Goal: Find specific page/section: Find specific page/section

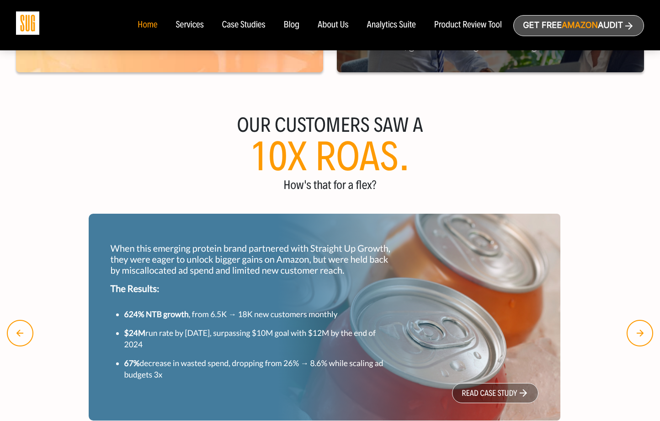
scroll to position [844, 0]
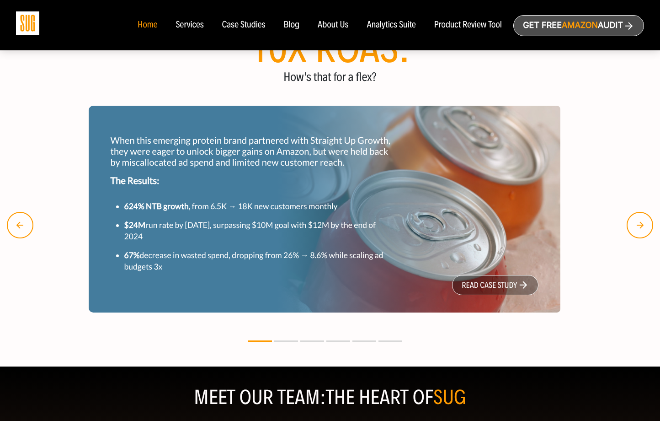
click at [643, 219] on img "button" at bounding box center [640, 225] width 27 height 27
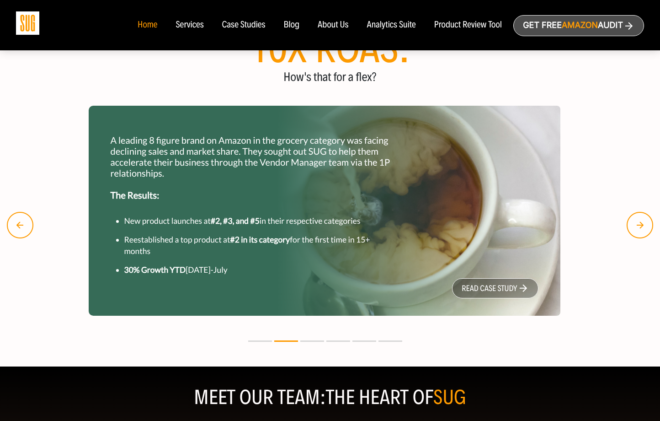
click at [643, 220] on img "button" at bounding box center [640, 225] width 27 height 27
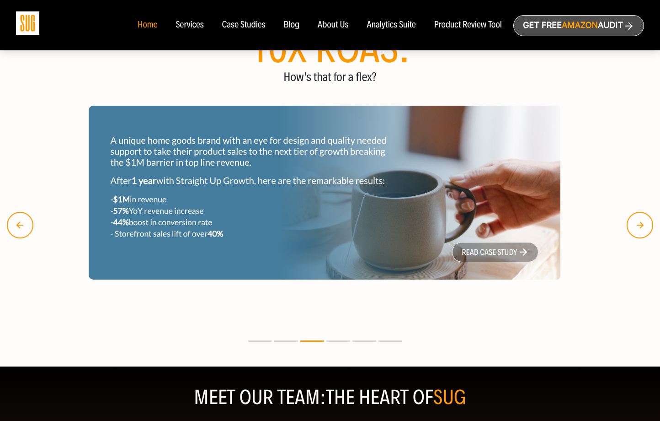
click at [643, 220] on img "button" at bounding box center [640, 225] width 27 height 27
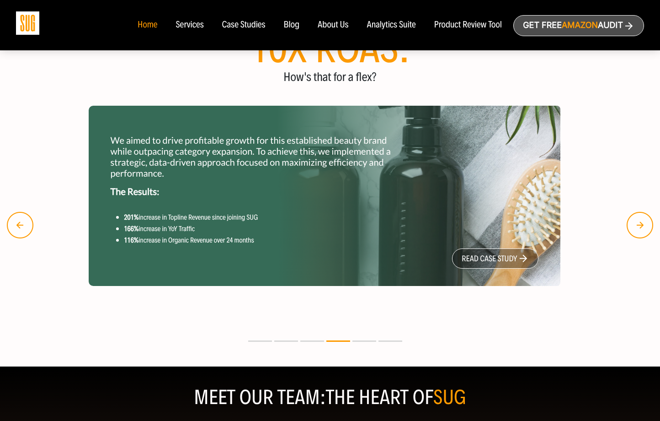
click at [643, 220] on img "button" at bounding box center [640, 225] width 27 height 27
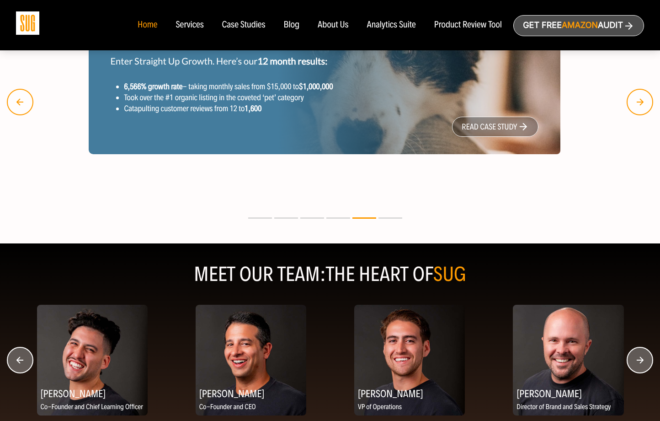
scroll to position [1131, 0]
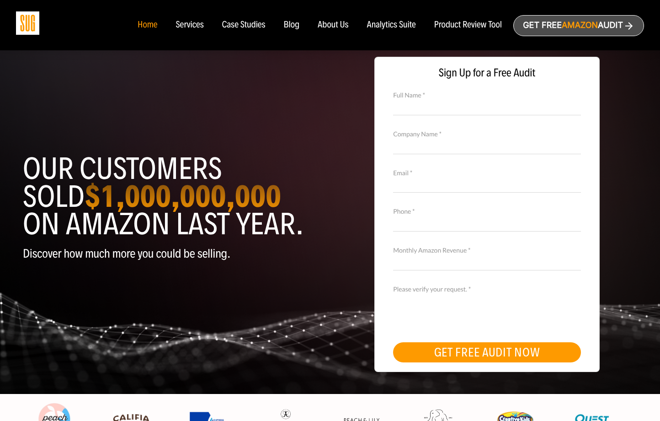
scroll to position [0, 0]
click at [384, 23] on div "Analytics Suite" at bounding box center [391, 25] width 49 height 10
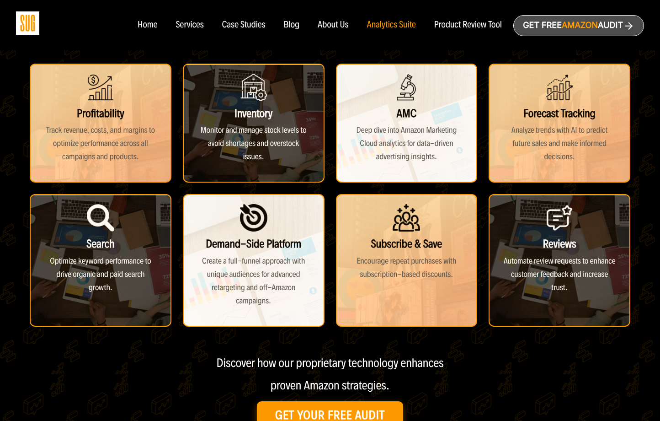
scroll to position [211, 0]
